Goal: Find contact information

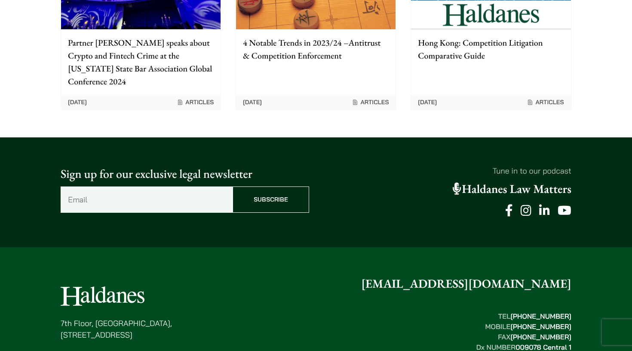
scroll to position [1662, 0]
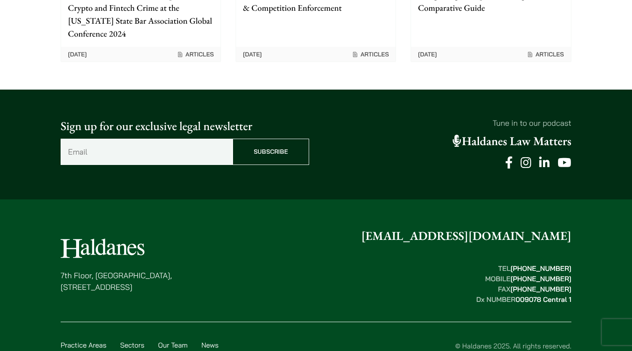
click at [168, 350] on link "Careers" at bounding box center [158, 356] width 25 height 9
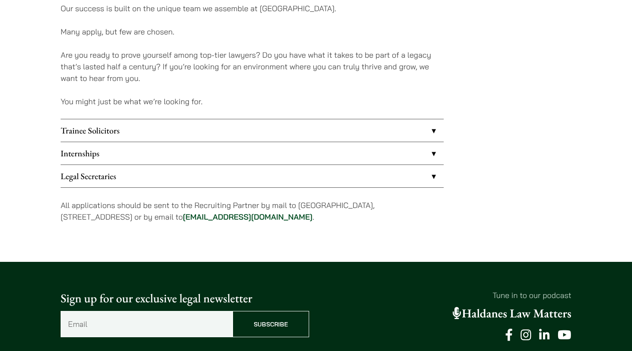
scroll to position [719, 0]
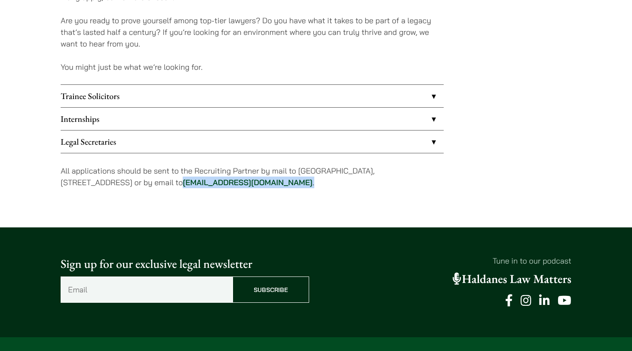
drag, startPoint x: 298, startPoint y: 180, endPoint x: 207, endPoint y: 183, distance: 91.7
click at [207, 183] on p "All applications should be sent to the Recruiting Partner by mail to [GEOGRAPHI…" at bounding box center [252, 176] width 383 height 23
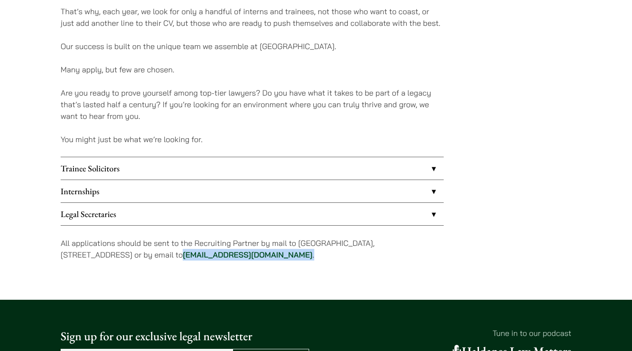
copy p "[EMAIL_ADDRESS][DOMAIN_NAME] ."
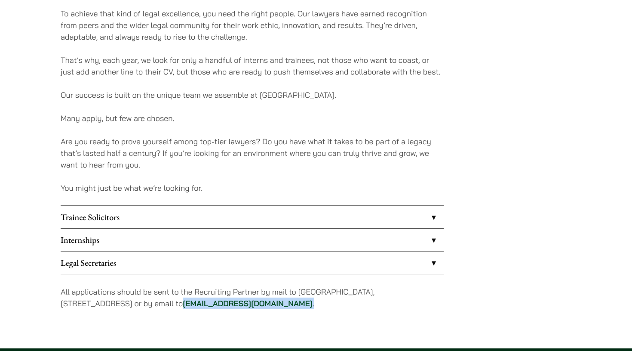
scroll to position [587, 0]
